Goal: Complete application form: Complete application form

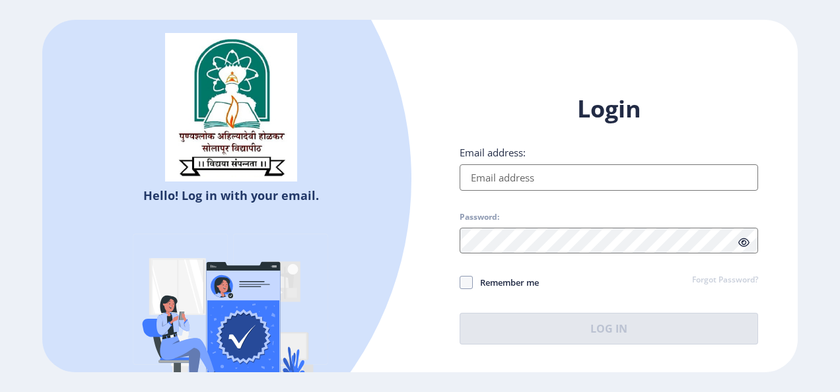
type input "[EMAIL_ADDRESS][DOMAIN_NAME]"
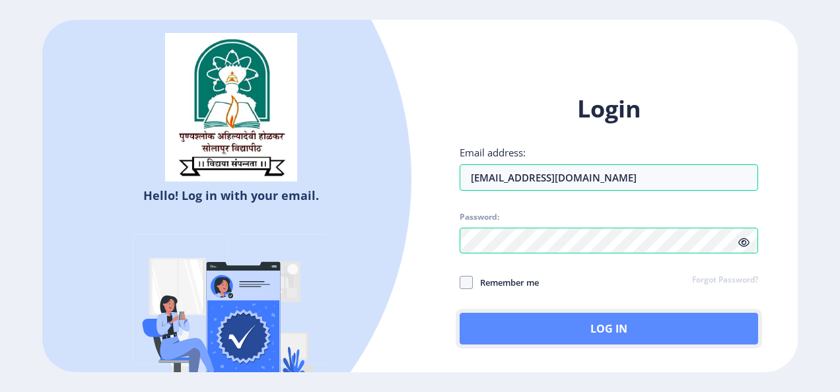
click at [572, 338] on button "Log In" at bounding box center [608, 329] width 298 height 32
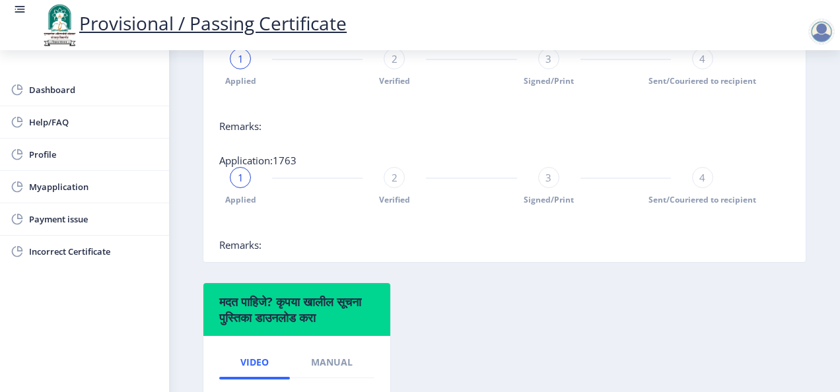
scroll to position [411, 0]
click at [48, 211] on span "Payment issue" at bounding box center [93, 219] width 129 height 16
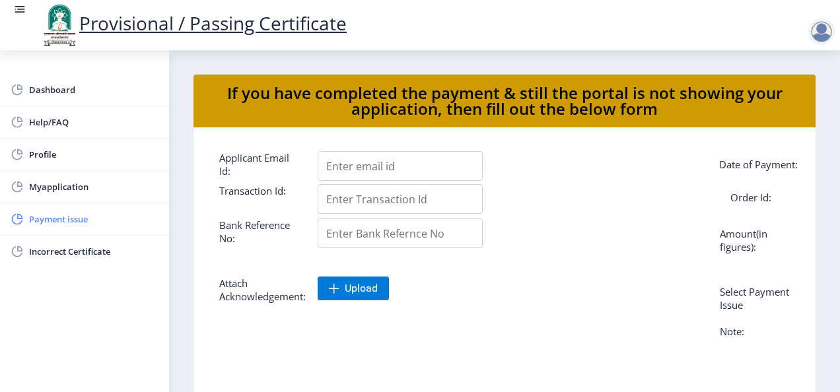
click at [91, 205] on link "Payment issue" at bounding box center [84, 219] width 169 height 32
click at [73, 185] on span "Myapplication" at bounding box center [93, 187] width 129 height 16
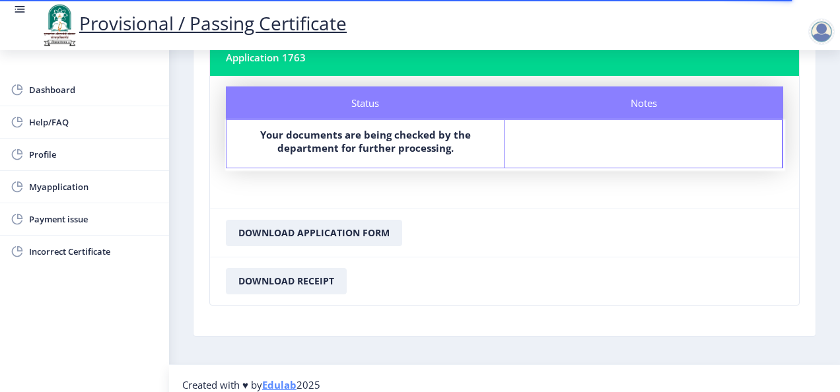
scroll to position [389, 0]
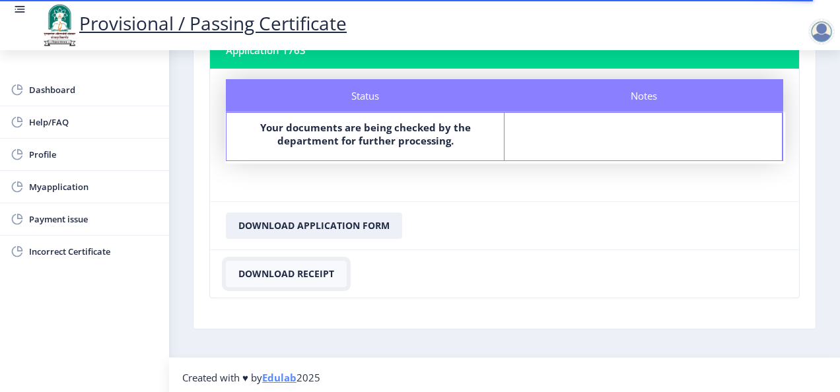
click at [303, 265] on button "Download Receipt" at bounding box center [286, 274] width 121 height 26
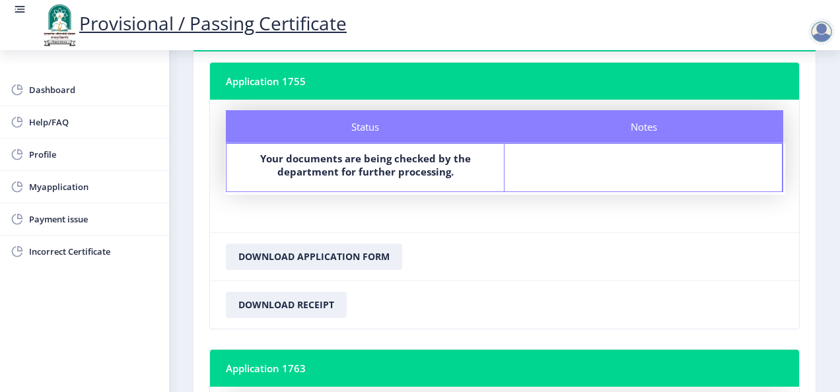
scroll to position [0, 0]
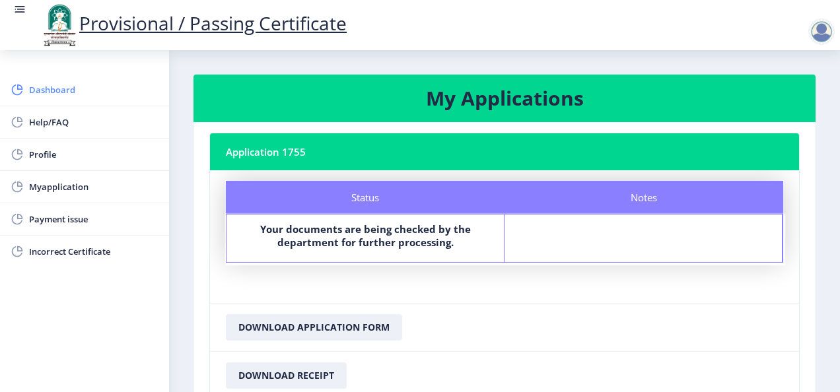
click at [59, 98] on link "Dashboard" at bounding box center [84, 90] width 169 height 32
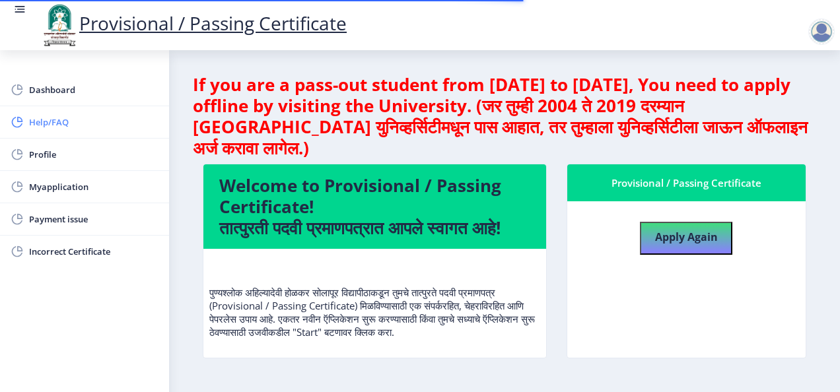
click at [48, 130] on link "Help/FAQ" at bounding box center [84, 122] width 169 height 32
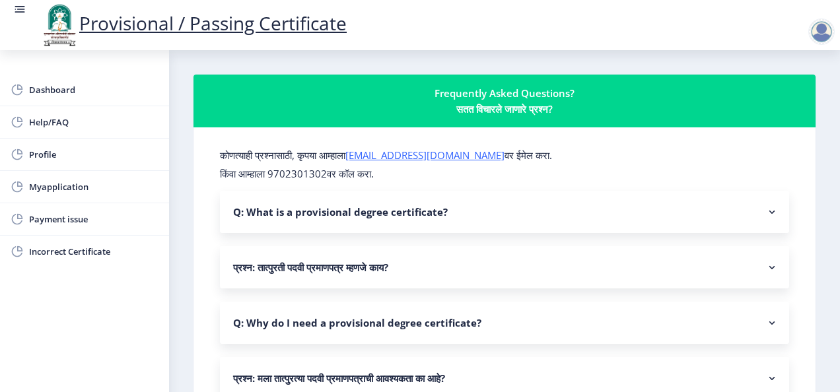
click at [409, 152] on link "[EMAIL_ADDRESS][DOMAIN_NAME]" at bounding box center [424, 155] width 159 height 13
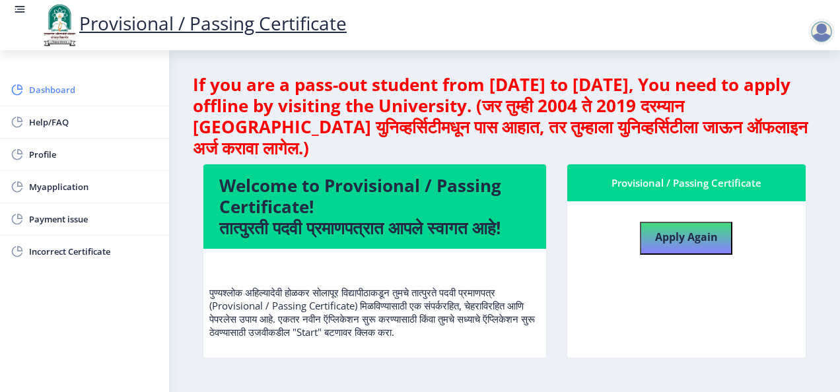
click at [48, 88] on span "Dashboard" at bounding box center [93, 90] width 129 height 16
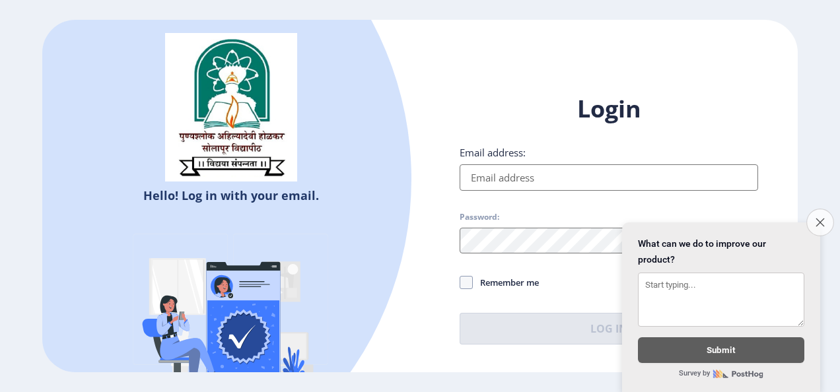
type input "survasea514@gmail.com"
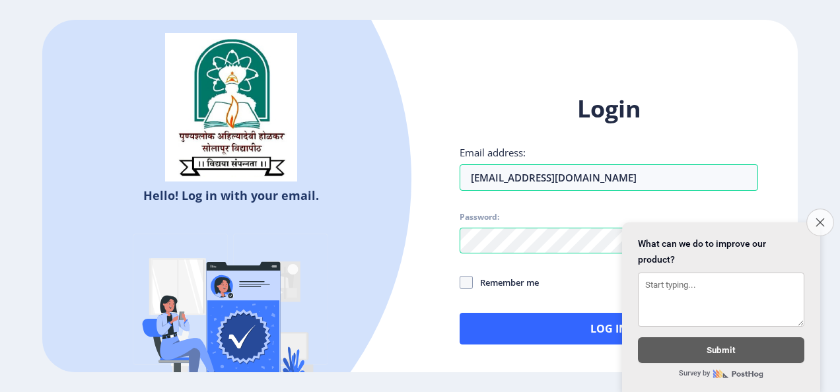
click at [821, 222] on button "Close survey" at bounding box center [820, 223] width 28 height 28
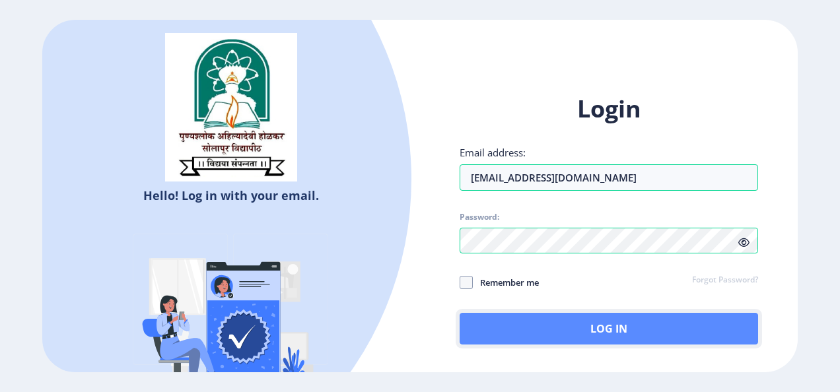
click at [570, 335] on button "Log In" at bounding box center [608, 329] width 298 height 32
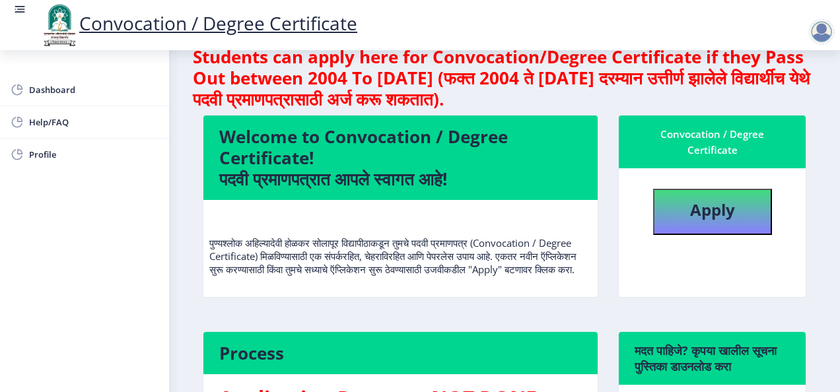
scroll to position [27, 0]
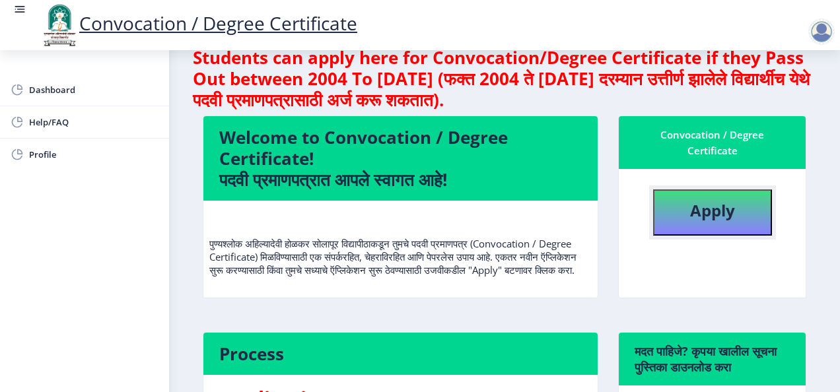
click at [709, 230] on button "Apply" at bounding box center [712, 212] width 119 height 46
select select
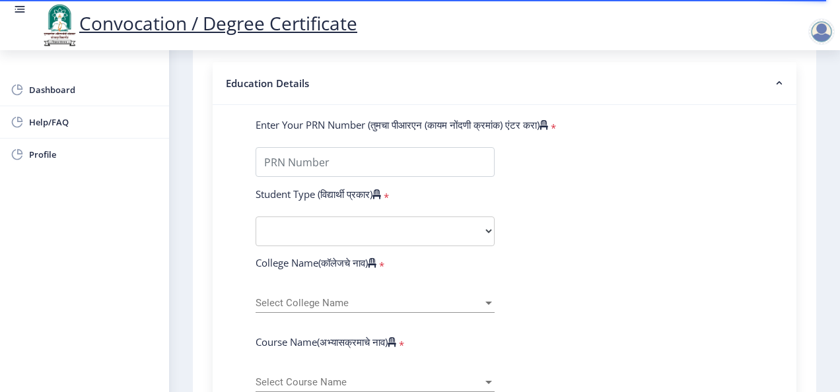
scroll to position [295, 0]
click at [353, 160] on input "Enter Your PRN Number (तुमचा पीआरएन (कायम नोंदणी क्रमांक) एंटर करा)" at bounding box center [374, 162] width 239 height 30
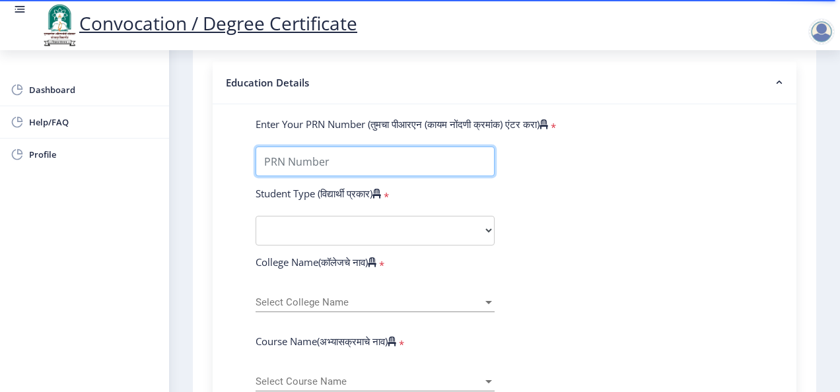
type input "2020032500157707"
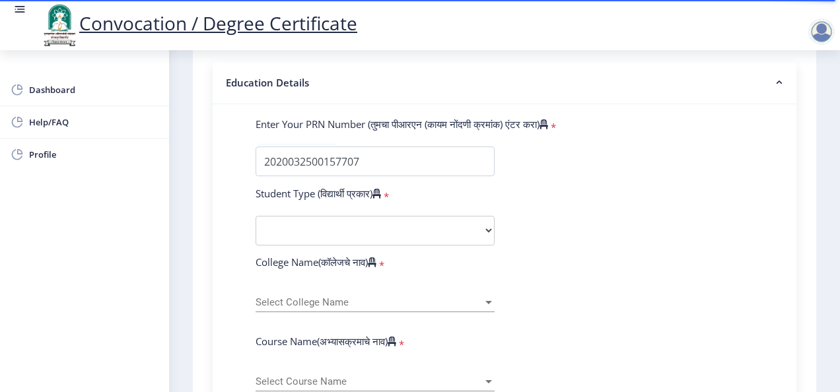
select select
click at [329, 222] on select "Select Student Type Regular External" at bounding box center [374, 231] width 239 height 30
click at [331, 223] on select "Select Student Type Regular External" at bounding box center [374, 231] width 239 height 30
select select "Regular"
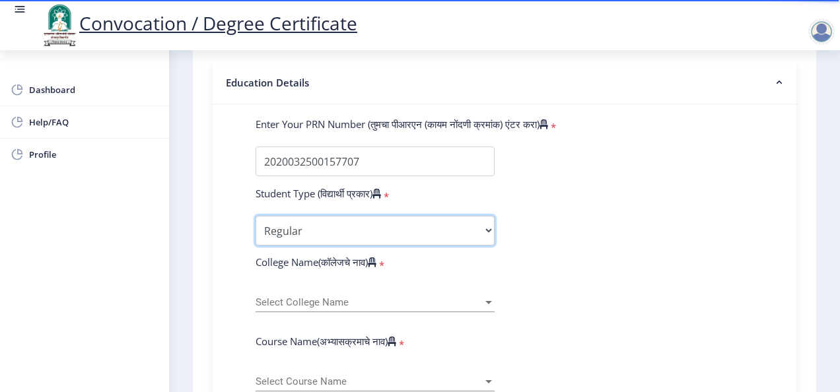
click at [255, 216] on select "Select Student Type Regular External" at bounding box center [374, 231] width 239 height 30
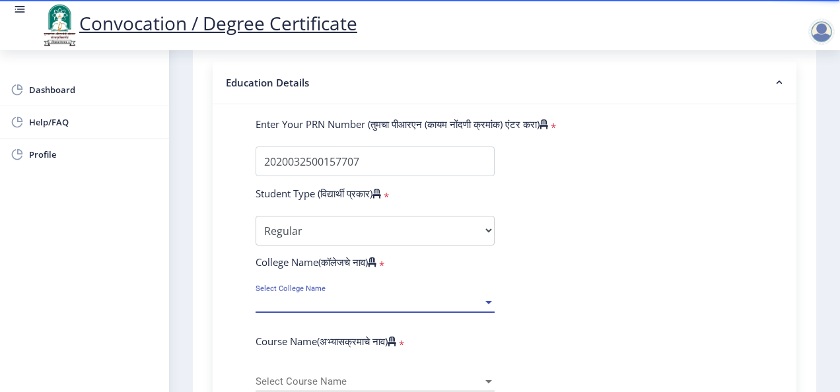
click at [306, 297] on span "Select College Name" at bounding box center [368, 302] width 227 height 11
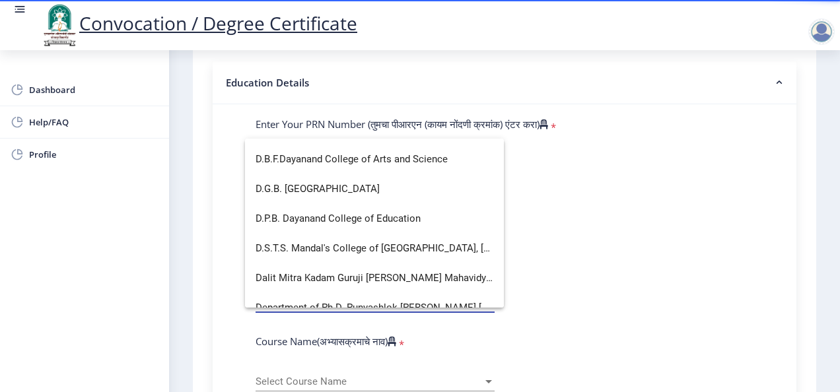
scroll to position [678, 0]
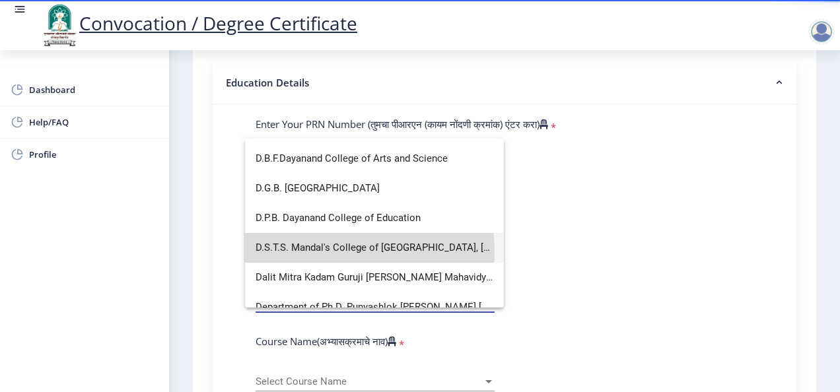
click at [327, 251] on span "D.S.T.S. Mandal's College of Pharmacy, Solapur" at bounding box center [374, 248] width 238 height 30
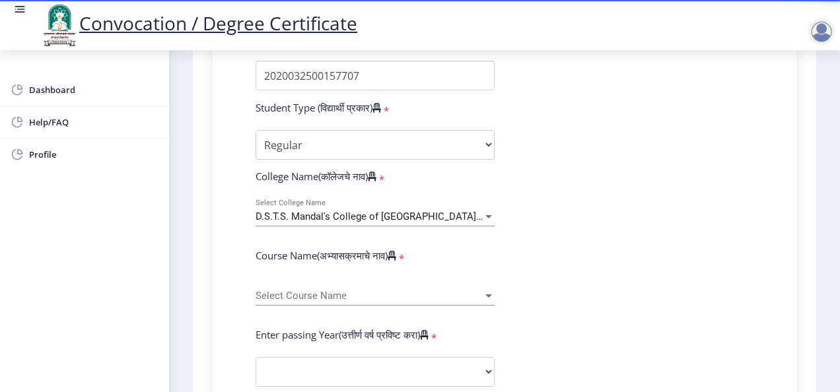
scroll to position [382, 0]
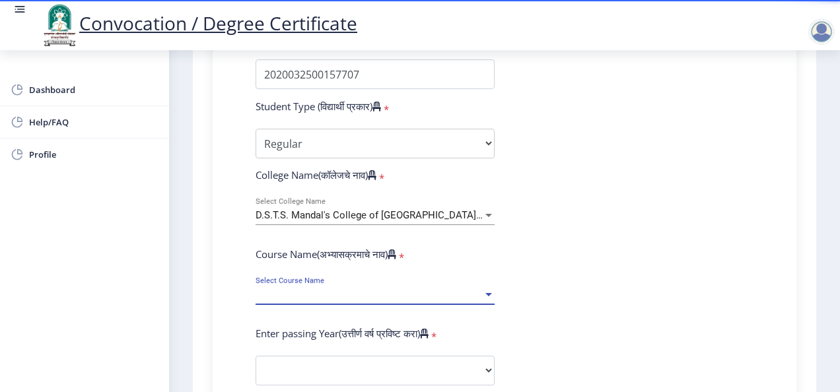
click at [305, 297] on span "Select Course Name" at bounding box center [368, 294] width 227 height 11
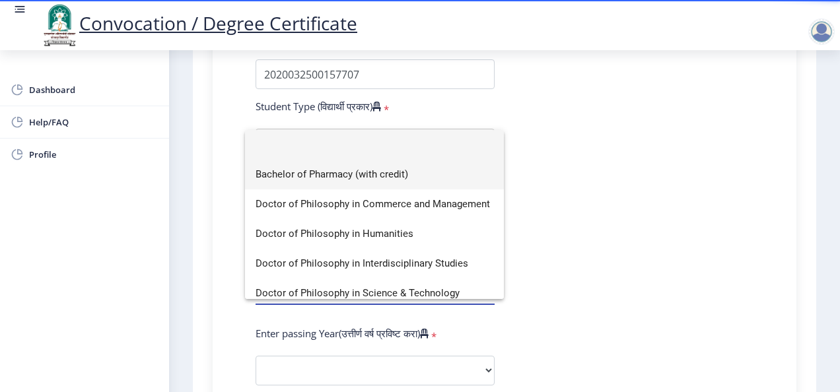
click at [358, 182] on span "Bachelor of Pharmacy (with credit)" at bounding box center [374, 175] width 238 height 30
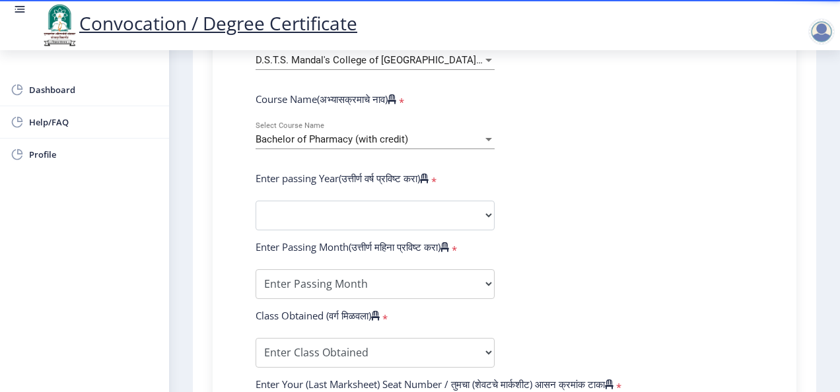
scroll to position [541, 0]
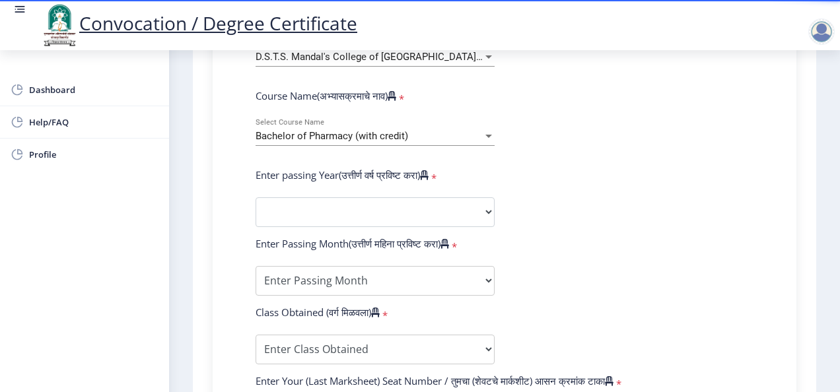
click at [349, 190] on form "Enter Your PRN Number (तुमचा पीआरएन (कायम नोंदणी क्रमांक) एंटर करा) * Student T…" at bounding box center [505, 239] width 518 height 735
click at [337, 201] on select "2025 2024 2023 2022 2021 2020 2019 2018 2017 2016 2015 2014 2013 2012 2011 2010…" at bounding box center [374, 212] width 239 height 30
select select "2024"
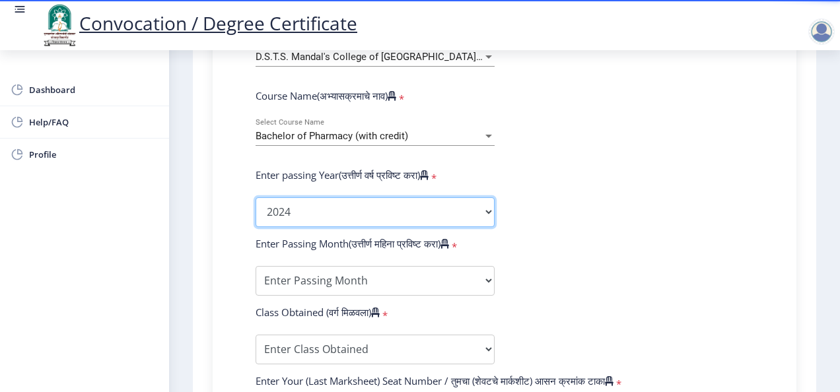
click at [255, 197] on select "2025 2024 2023 2022 2021 2020 2019 2018 2017 2016 2015 2014 2013 2012 2011 2010…" at bounding box center [374, 212] width 239 height 30
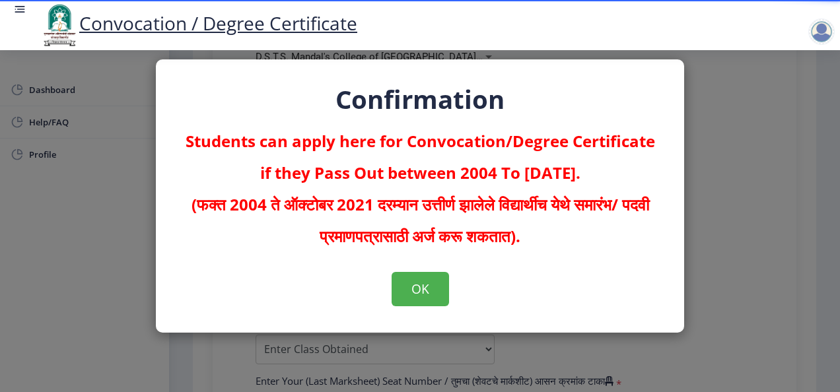
click at [367, 193] on strong "(फक्त 2004 ते ऑक्टोबर 2021 दरम्यान उत्तीर्ण झालेले विद्यार्थीच येथे समारंभ/ पदव…" at bounding box center [419, 219] width 457 height 53
click at [407, 283] on button "OK" at bounding box center [419, 289] width 57 height 34
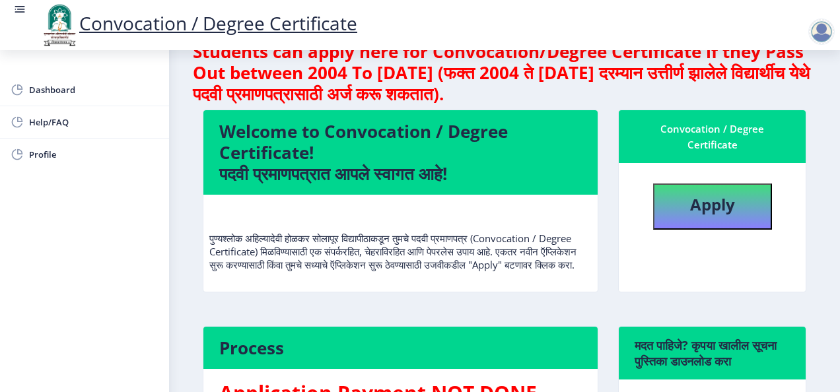
select select
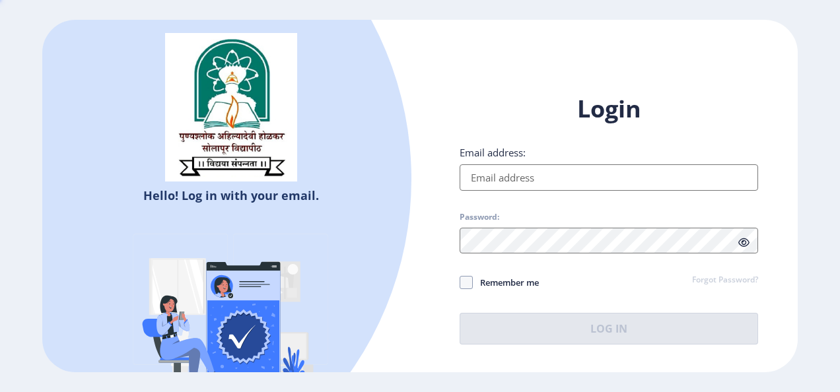
type input "[EMAIL_ADDRESS][DOMAIN_NAME]"
